Goal: Task Accomplishment & Management: Use online tool/utility

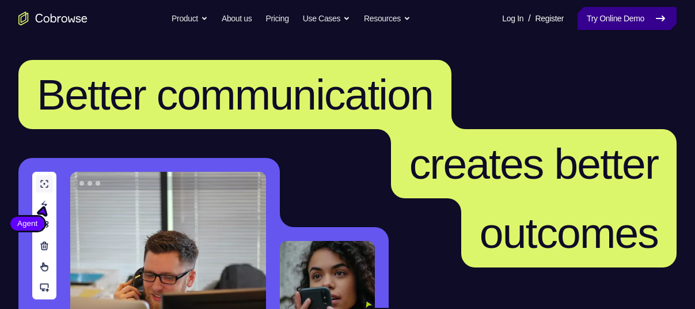
click at [627, 17] on link "Try Online Demo" at bounding box center [627, 18] width 99 height 23
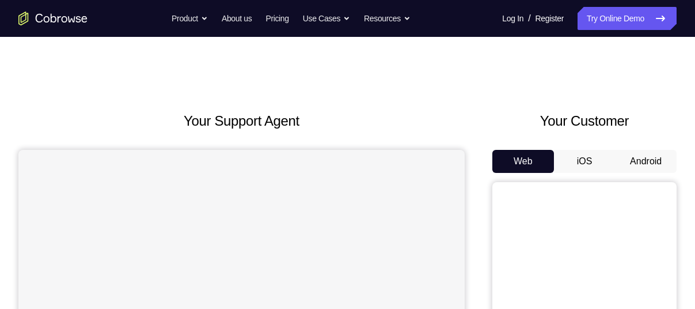
click at [653, 156] on button "Android" at bounding box center [646, 161] width 62 height 23
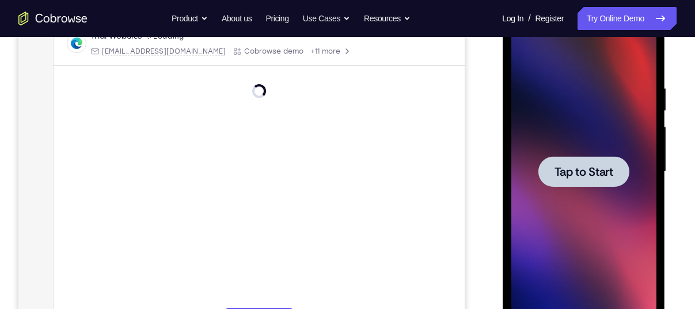
scroll to position [189, 0]
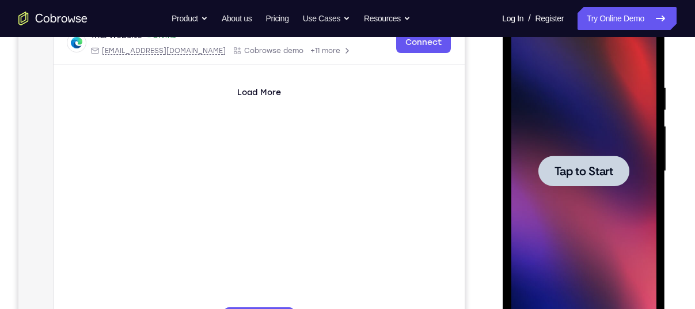
click at [591, 167] on span "Tap to Start" at bounding box center [583, 171] width 59 height 12
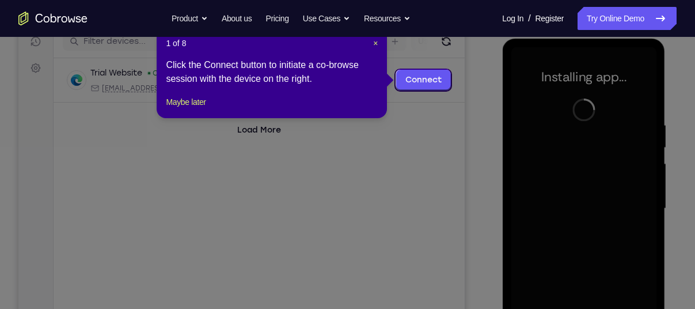
scroll to position [154, 0]
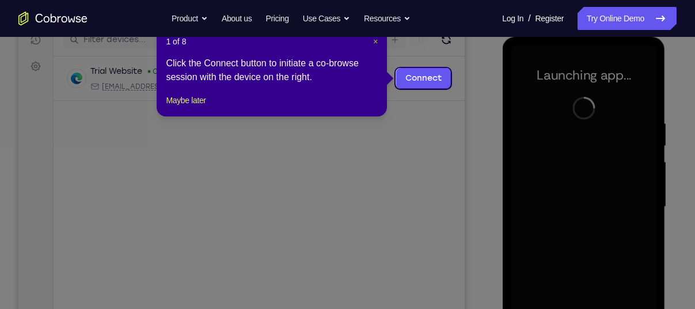
click at [378, 39] on span "×" at bounding box center [375, 41] width 5 height 9
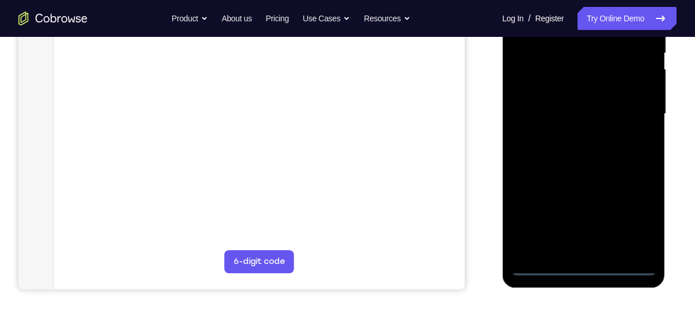
scroll to position [247, 0]
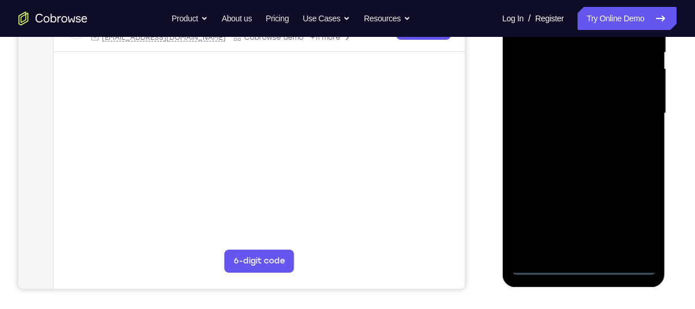
click at [583, 260] on div at bounding box center [583, 113] width 145 height 322
click at [579, 265] on div at bounding box center [583, 113] width 145 height 322
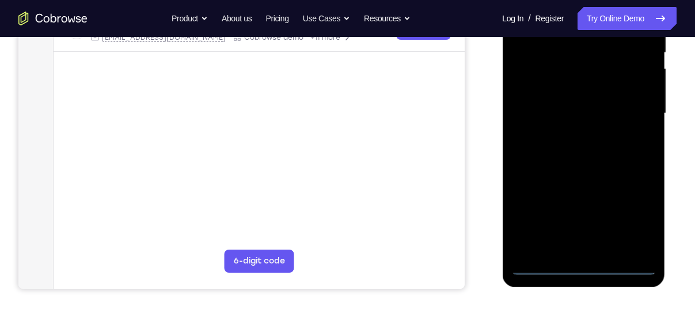
click at [579, 265] on div at bounding box center [583, 113] width 145 height 322
click at [633, 213] on div at bounding box center [583, 113] width 145 height 322
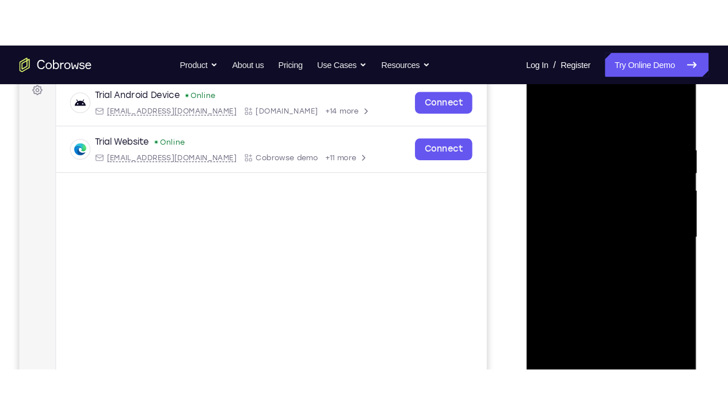
scroll to position [177, 0]
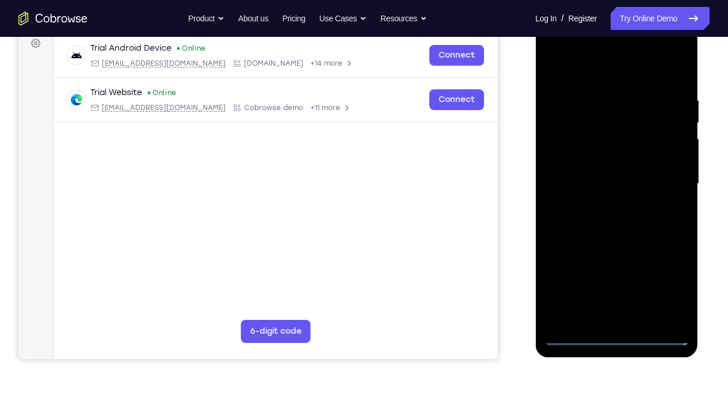
click at [567, 50] on div at bounding box center [616, 183] width 145 height 322
click at [665, 173] on div at bounding box center [616, 183] width 145 height 322
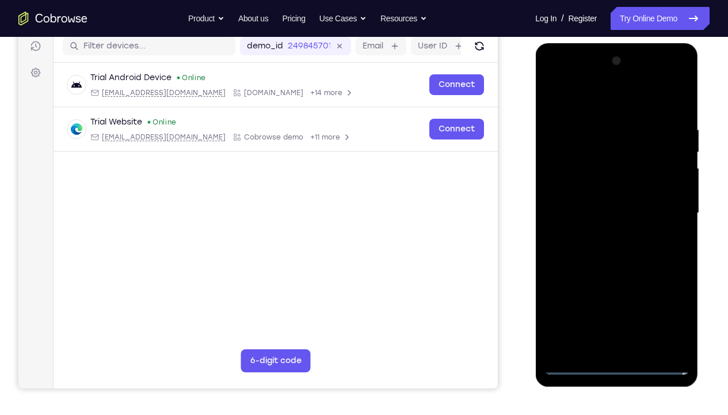
scroll to position [143, 0]
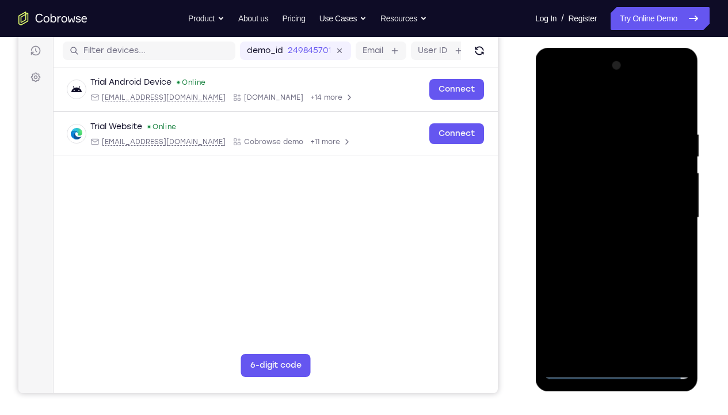
click at [599, 236] on div at bounding box center [616, 217] width 145 height 322
click at [606, 203] on div at bounding box center [616, 217] width 145 height 322
click at [614, 198] on div at bounding box center [616, 217] width 145 height 322
click at [632, 214] on div at bounding box center [616, 217] width 145 height 322
click at [648, 270] on div at bounding box center [616, 217] width 145 height 322
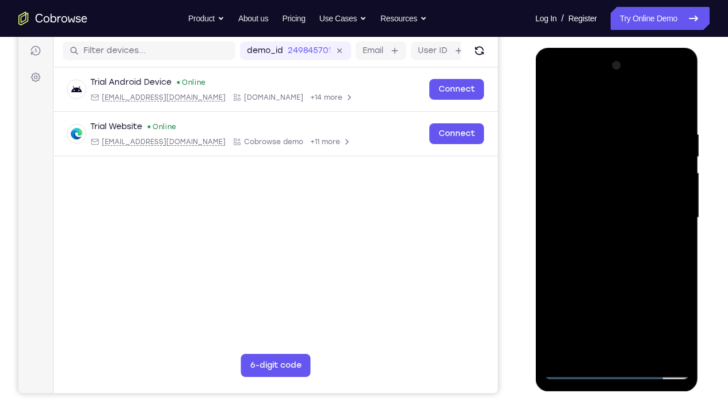
click at [645, 308] on div at bounding box center [616, 217] width 145 height 322
click at [618, 274] on div at bounding box center [616, 217] width 145 height 322
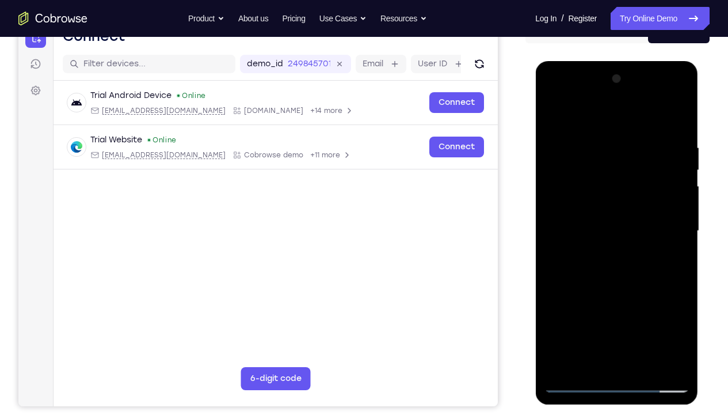
scroll to position [129, 0]
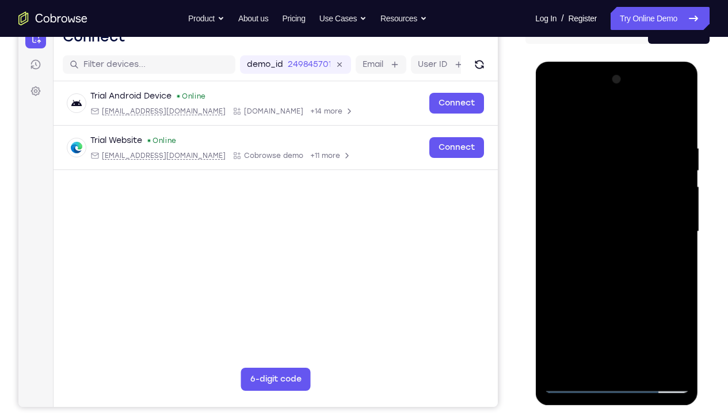
click at [672, 108] on div at bounding box center [616, 231] width 145 height 322
click at [682, 169] on div at bounding box center [616, 231] width 145 height 322
click at [674, 192] on div at bounding box center [616, 231] width 145 height 322
click at [557, 114] on div at bounding box center [616, 231] width 145 height 322
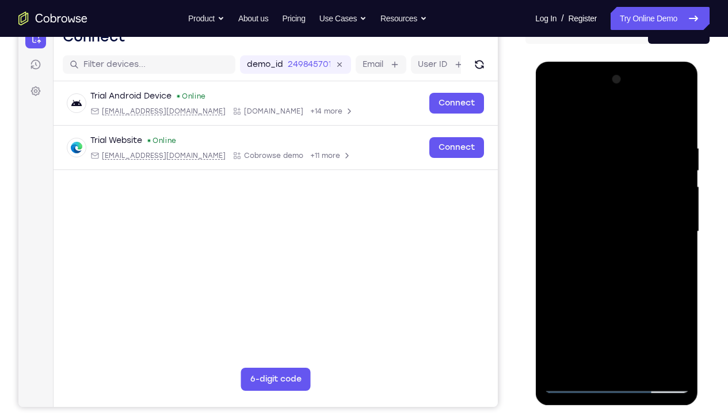
drag, startPoint x: 672, startPoint y: 146, endPoint x: 627, endPoint y: 150, distance: 45.0
click at [627, 150] on div at bounding box center [616, 231] width 145 height 322
drag, startPoint x: 662, startPoint y: 153, endPoint x: 1006, endPoint y: 206, distance: 348.4
click at [536, 144] on html "Online web based iOS Simulators and Android Emulators. Run iPhone, iPad, Mobile…" at bounding box center [618, 234] width 164 height 345
drag, startPoint x: 659, startPoint y: 147, endPoint x: 594, endPoint y: 147, distance: 65.6
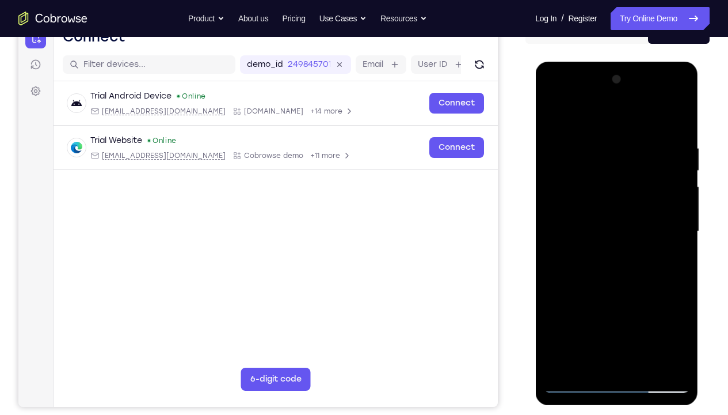
click at [594, 147] on div at bounding box center [616, 231] width 145 height 322
click at [681, 112] on div at bounding box center [616, 231] width 145 height 322
click at [554, 112] on div at bounding box center [616, 231] width 145 height 322
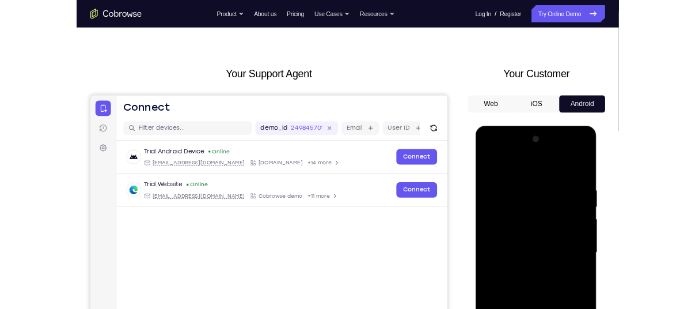
scroll to position [0, 0]
